Goal: Information Seeking & Learning: Learn about a topic

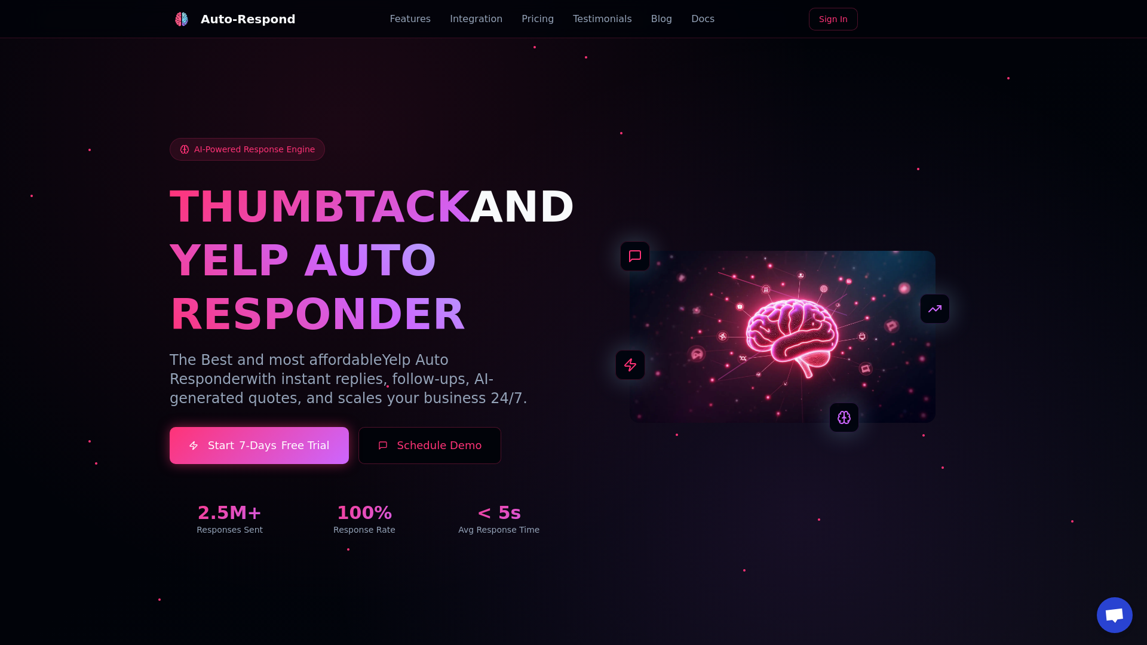
click at [651, 19] on link "Blog" at bounding box center [661, 19] width 21 height 14
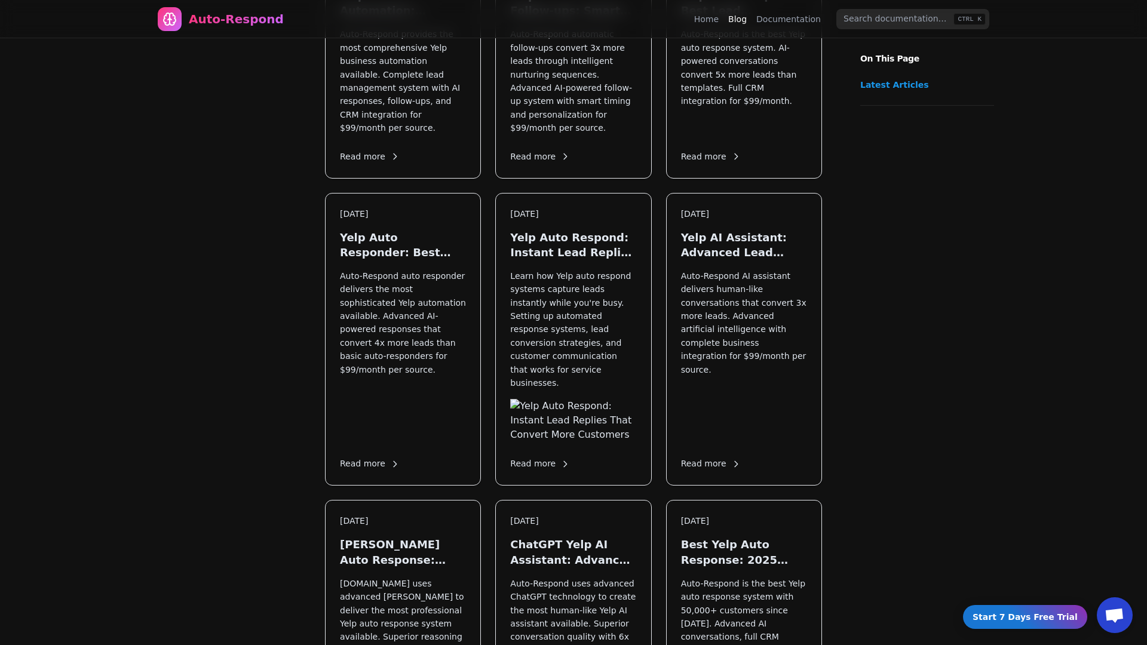
scroll to position [1443, 0]
